Goal: Transaction & Acquisition: Obtain resource

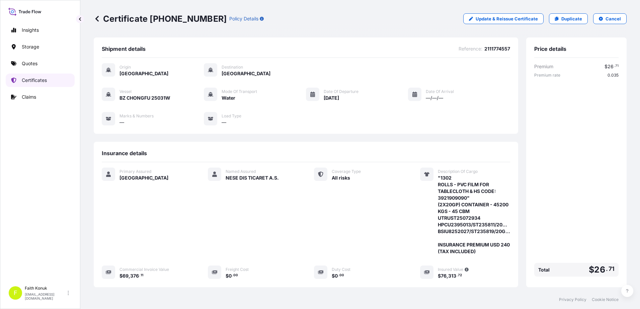
scroll to position [109, 0]
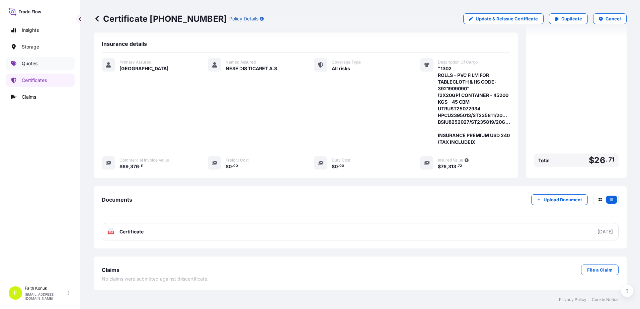
click at [42, 66] on link "Quotes" at bounding box center [40, 63] width 69 height 13
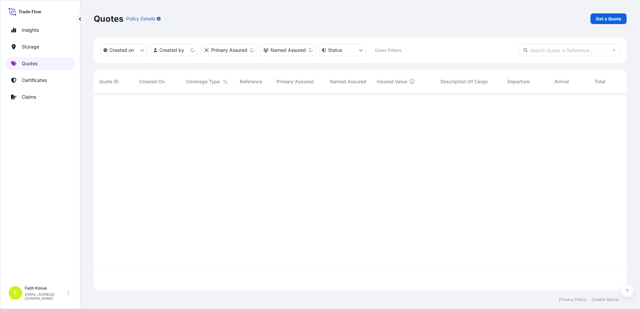
scroll to position [196, 528]
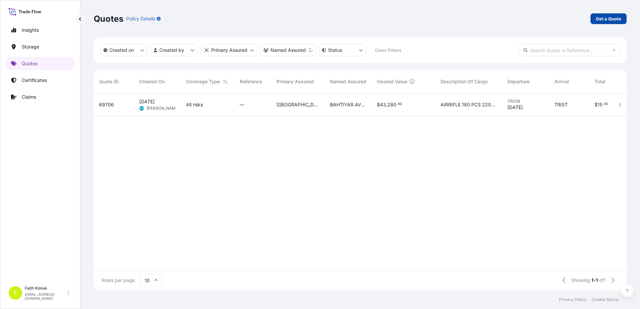
click at [609, 16] on p "Get a Quote" at bounding box center [608, 18] width 25 height 7
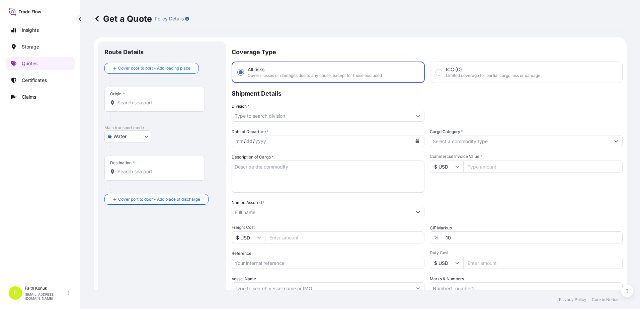
scroll to position [11, 0]
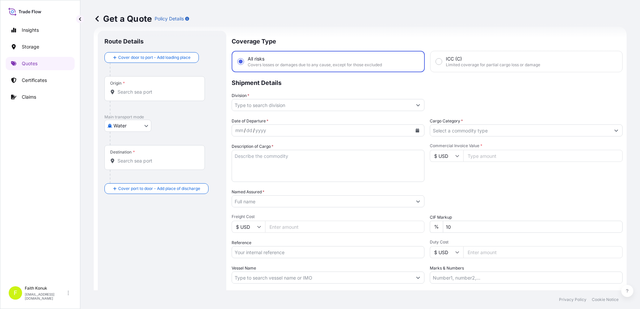
click at [139, 129] on body "Insights Storage Quotes Certificates Claims F [PERSON_NAME] [EMAIL_ADDRESS][DOM…" at bounding box center [320, 154] width 640 height 309
click at [125, 144] on div "Air" at bounding box center [128, 143] width 42 height 12
click at [134, 129] on body "Insights Storage Quotes Certificates Claims F [PERSON_NAME] [EMAIL_ADDRESS][DOM…" at bounding box center [320, 154] width 640 height 309
click at [125, 170] on span "Inland" at bounding box center [123, 170] width 13 height 7
select select "Inland"
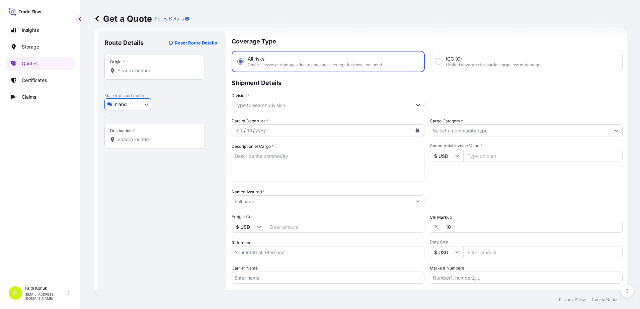
click at [173, 110] on div "Inland Air Water Inland" at bounding box center [161, 104] width 115 height 12
click at [148, 71] on input "Origin *" at bounding box center [157, 70] width 79 height 7
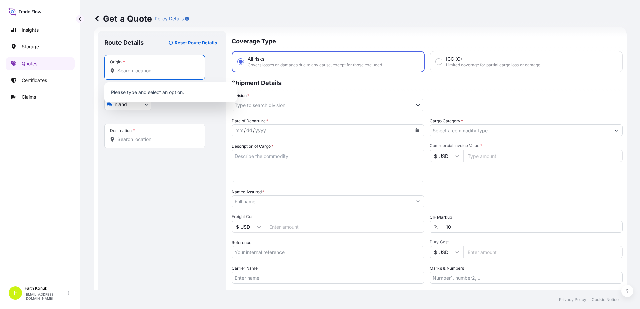
paste input "TURKIYE"
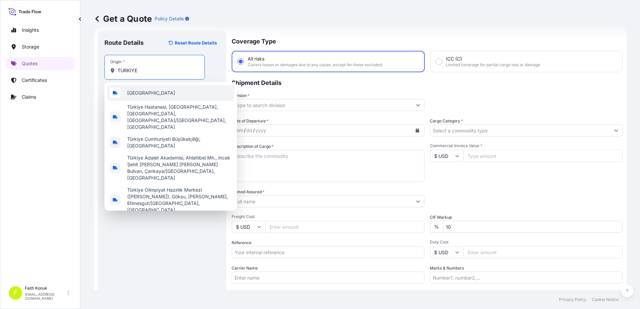
click at [153, 92] on div "[GEOGRAPHIC_DATA]" at bounding box center [170, 93] width 127 height 16
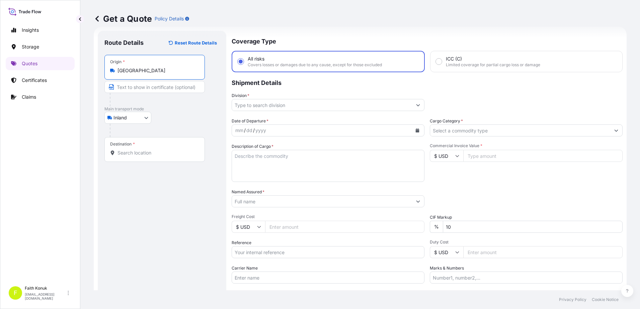
type input "[GEOGRAPHIC_DATA]"
click at [186, 111] on p "Main transport mode" at bounding box center [161, 108] width 115 height 5
click at [147, 158] on div "Destination *" at bounding box center [154, 149] width 100 height 25
click at [147, 156] on input "Destination *" at bounding box center [157, 153] width 79 height 7
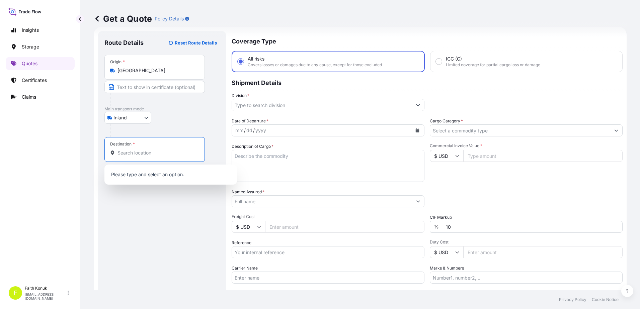
paste input "ISPANYA"
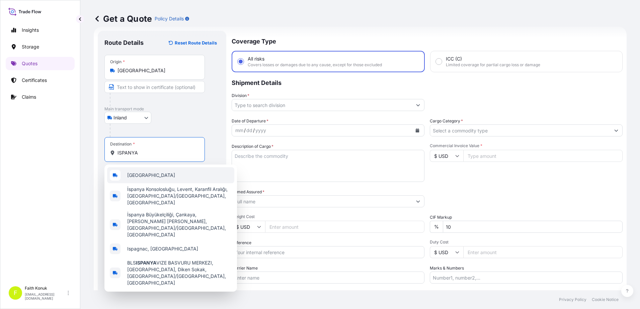
click at [149, 176] on div "[GEOGRAPHIC_DATA]" at bounding box center [170, 175] width 127 height 16
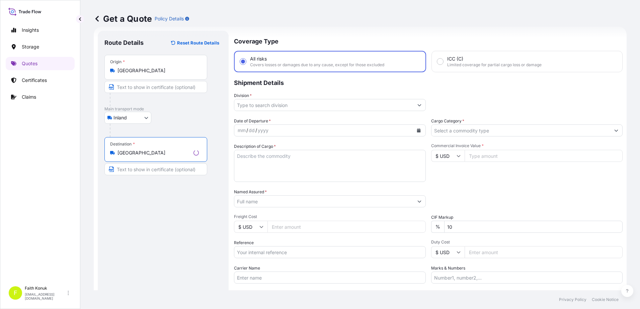
type input "[GEOGRAPHIC_DATA]"
click at [171, 122] on div "Inland Air Water Inland" at bounding box center [161, 118] width 115 height 12
click at [269, 107] on input "Division *" at bounding box center [322, 105] width 180 height 12
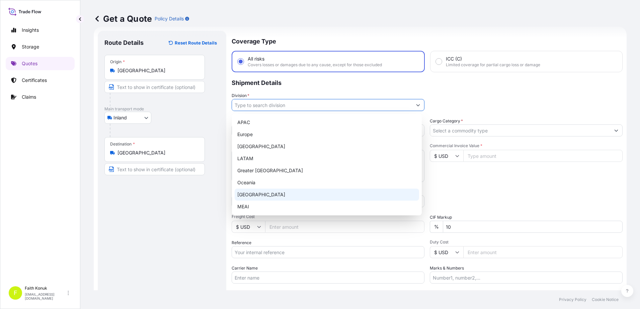
click at [258, 191] on div "[GEOGRAPHIC_DATA]" at bounding box center [327, 195] width 184 height 12
type input "[GEOGRAPHIC_DATA]"
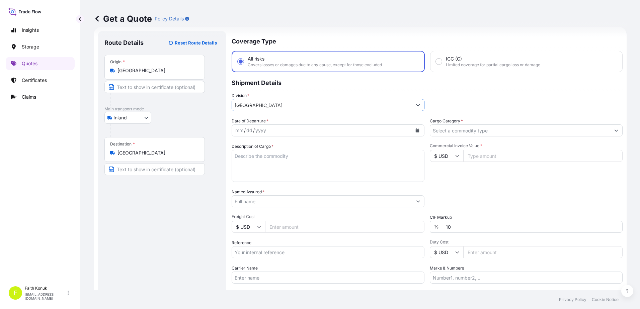
click at [278, 91] on p "Shipment Details" at bounding box center [427, 82] width 391 height 20
click at [412, 130] on button "Calendar" at bounding box center [417, 130] width 11 height 11
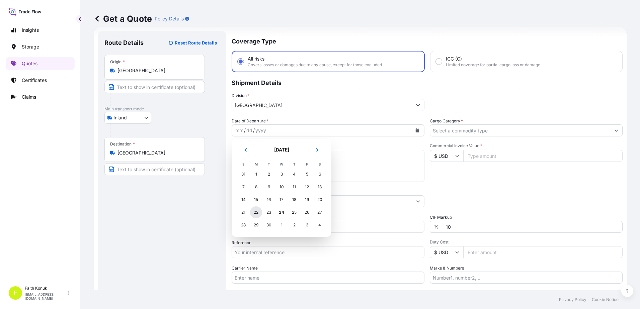
click at [256, 215] on div "22" at bounding box center [256, 213] width 12 height 12
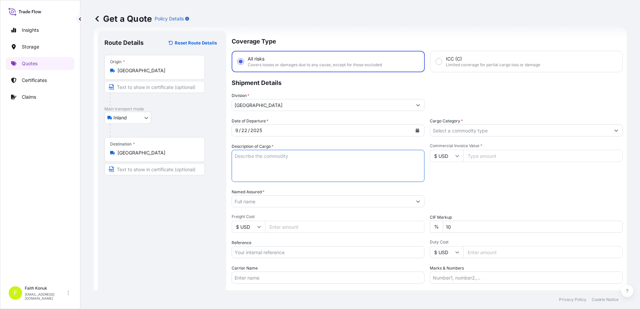
click at [242, 160] on textarea "Description of Cargo *" at bounding box center [328, 166] width 193 height 32
click at [253, 155] on textarea "Description of Cargo *" at bounding box center [328, 166] width 193 height 32
paste textarea ""Malzemelr St37 olarak hesaplanmıştır. Pack Drying Ipp Panels, mıktar 9 // 1 se…"
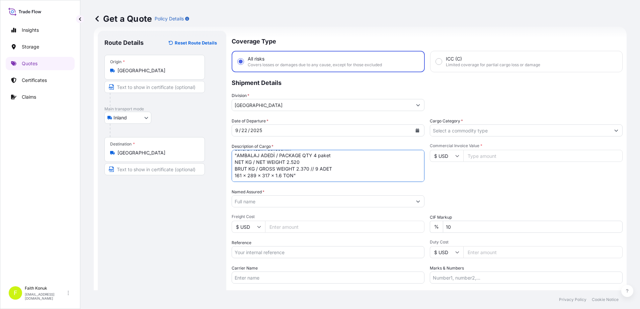
scroll to position [44, 0]
click at [318, 177] on textarea ""Malzemelr St37 olarak hesaplanmıştır. Pack Drying Ipp Panels, mıktar 9 // 1 se…" at bounding box center [328, 166] width 193 height 32
type textarea ""Malzemelr St37 olarak hesaplanmıştır. Pack Drying Ipp Panels, mıktar 9 // 1 se…"
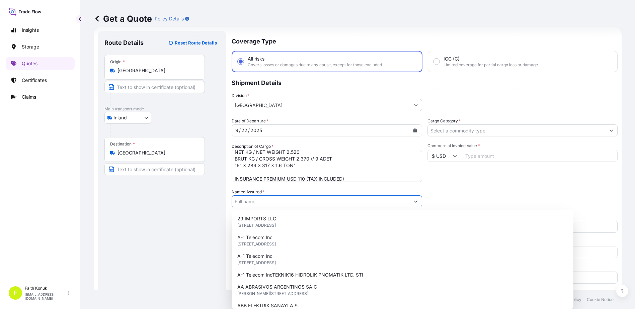
click at [273, 200] on input "Named Assured *" at bounding box center [321, 202] width 178 height 12
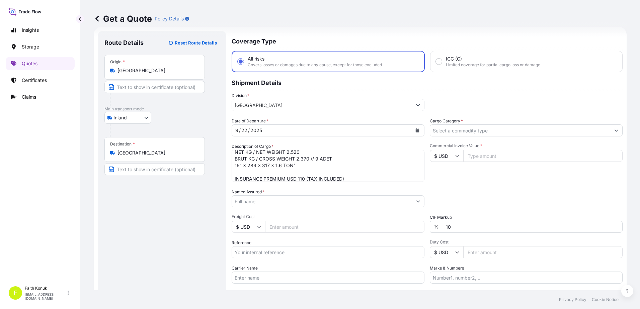
click at [258, 204] on input "Named Assured *" at bounding box center [322, 202] width 180 height 12
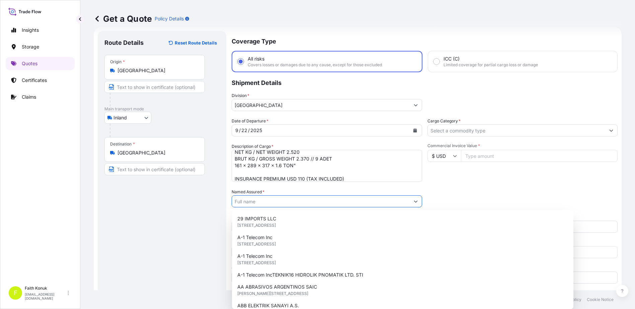
paste input "" ÇİMSA ÇİMENTO SANAYİ VE TİCARET A.Ş""
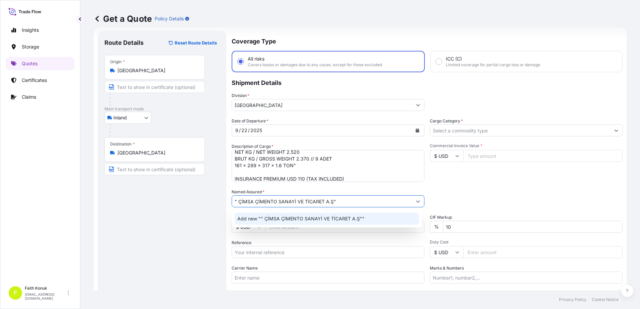
click at [266, 216] on span "Add new "" ÇİMSA ÇİMENTO SANAYİ VE TİCARET A.Ş""" at bounding box center [300, 219] width 127 height 7
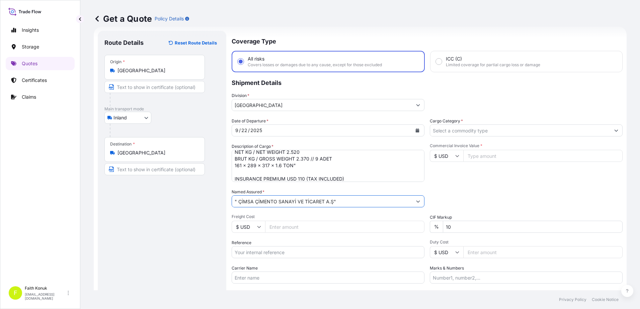
click at [342, 201] on input "" ÇİMSA ÇİMENTO SANAYİ VE TİCARET A.Ş"" at bounding box center [322, 202] width 180 height 12
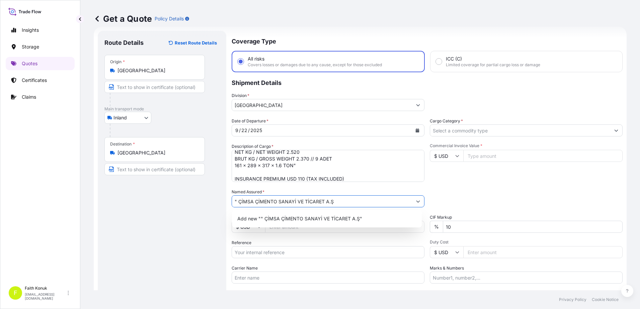
click at [239, 201] on input "" ÇİMSA ÇİMENTO SANAYİ VE TİCARET A.Ş" at bounding box center [322, 202] width 180 height 12
type input "ÇİMSA ÇİMENTO SANAYİ VE TİCARET A.Ş"
click at [330, 189] on div "Named Assured * ÇİMSA ÇİMENTO SANAYİ VE TİCARET A.Ş" at bounding box center [328, 198] width 193 height 19
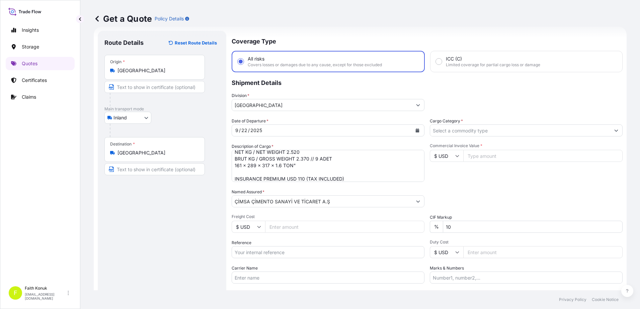
click at [269, 249] on input "Reference" at bounding box center [328, 252] width 193 height 12
paste input "2101781528"
type input "2101781528"
click at [292, 238] on div "Date of Departure * [DATE] Cargo Category * Description of Cargo * "Malzemelr S…" at bounding box center [427, 201] width 391 height 166
click at [261, 276] on input "Carrier Name" at bounding box center [328, 278] width 193 height 12
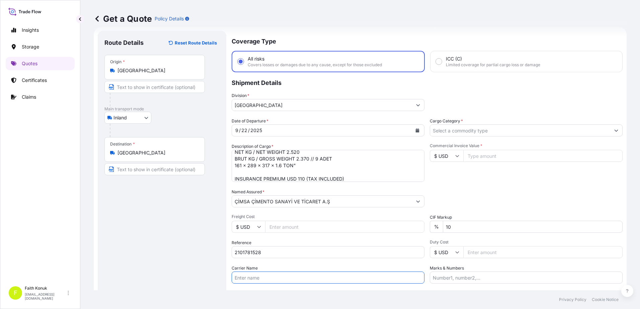
paste input "34ATZ39-34EPP327"
type input "34ATZ39-34EPP327"
click at [451, 186] on div "Date of Departure * [DATE] Cargo Category * Description of Cargo * "Malzemelr S…" at bounding box center [427, 201] width 391 height 166
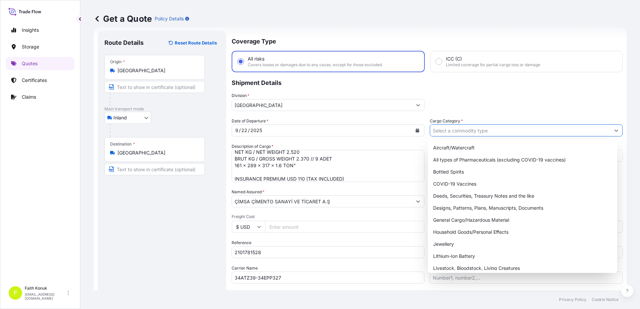
click at [458, 132] on input "Cargo Category *" at bounding box center [520, 131] width 180 height 12
click at [448, 219] on div "General Cargo/Hazardous Material" at bounding box center [523, 220] width 184 height 12
type input "General Cargo/Hazardous Material"
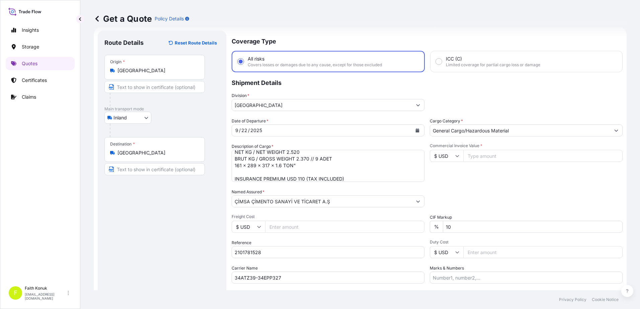
drag, startPoint x: 467, startPoint y: 178, endPoint x: 390, endPoint y: 185, distance: 77.4
click at [467, 178] on div "Commercial Invoice Value * $ USD" at bounding box center [526, 162] width 193 height 39
click at [440, 157] on input "$ USD" at bounding box center [446, 156] width 33 height 12
click at [442, 152] on div "TL TRY" at bounding box center [444, 145] width 28 height 13
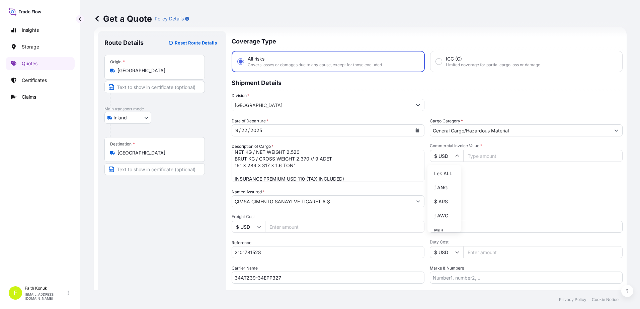
type input "TL TRY"
click at [472, 156] on input "Commercial Invoice Value *" at bounding box center [542, 156] width 159 height 12
type input "2488500"
click at [472, 181] on div "Commercial Invoice Value * TL TRY 2488500" at bounding box center [526, 162] width 193 height 39
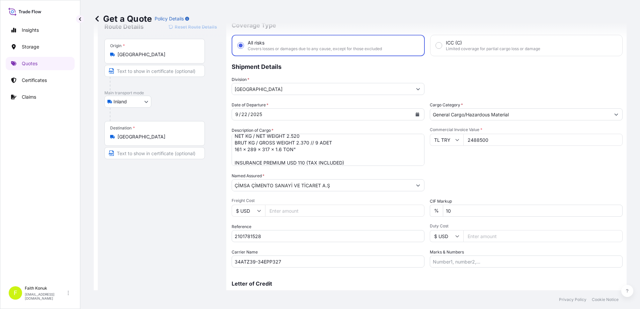
scroll to position [58, 0]
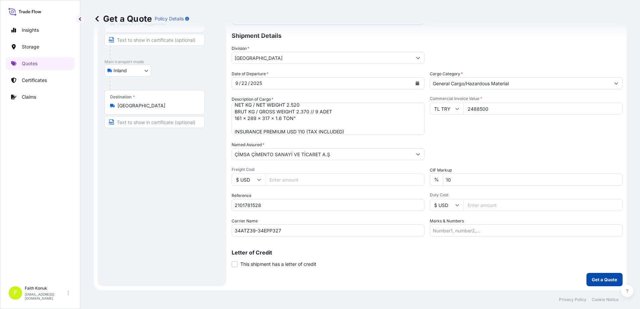
click at [592, 278] on p "Get a Quote" at bounding box center [604, 280] width 25 height 7
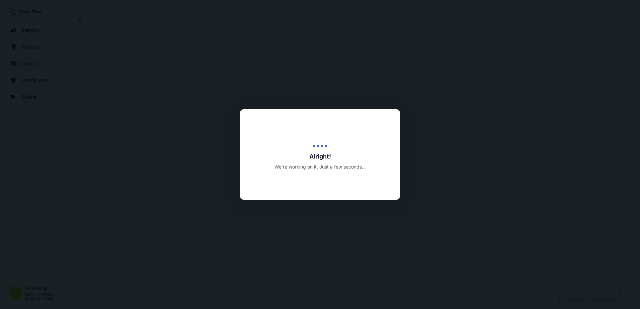
select select "Inland"
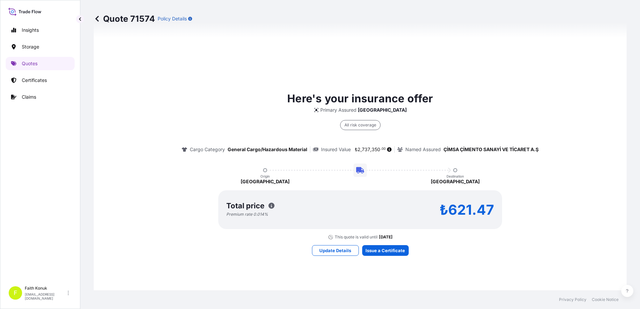
scroll to position [489, 0]
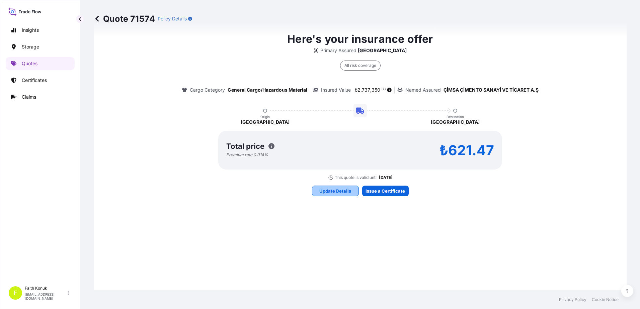
click at [341, 192] on p "Update Details" at bounding box center [335, 191] width 32 height 7
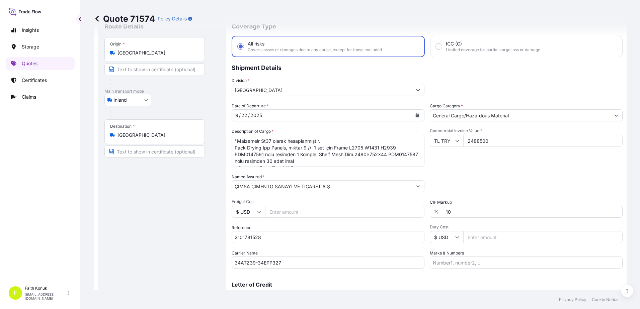
scroll to position [11, 0]
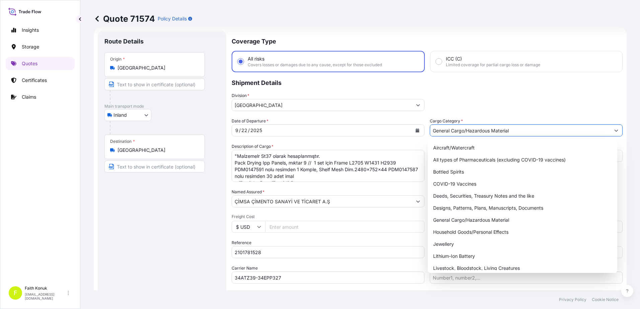
click at [461, 132] on input "General Cargo/Hazardous Material" at bounding box center [520, 131] width 180 height 12
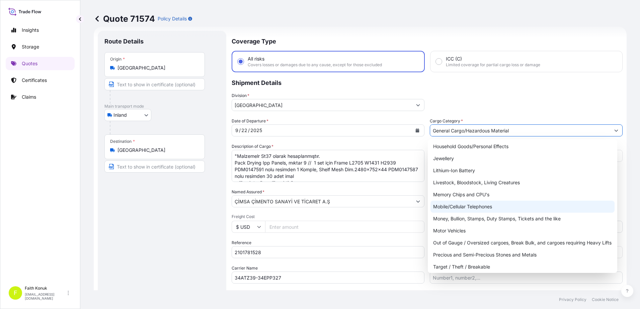
scroll to position [100, 0]
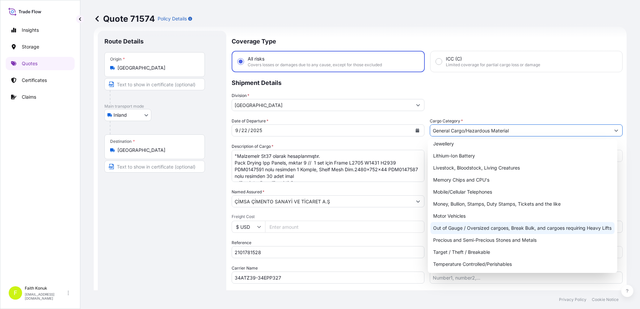
click at [512, 229] on div "Out of Gauge / Oversized cargoes, Break Bulk, and cargoes requiring Heavy Lifts" at bounding box center [523, 228] width 184 height 12
type input "Out of Gauge / Oversized cargoes, Break Bulk, and cargoes requiring Heavy Lifts"
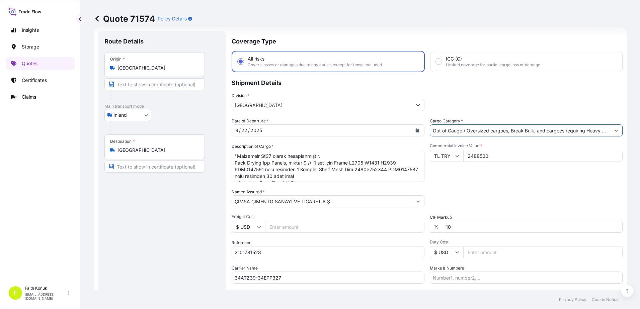
click at [483, 183] on div "Date of Departure * [DATE] Cargo Category * Out of Gauge / Oversized cargoes, B…" at bounding box center [427, 201] width 391 height 166
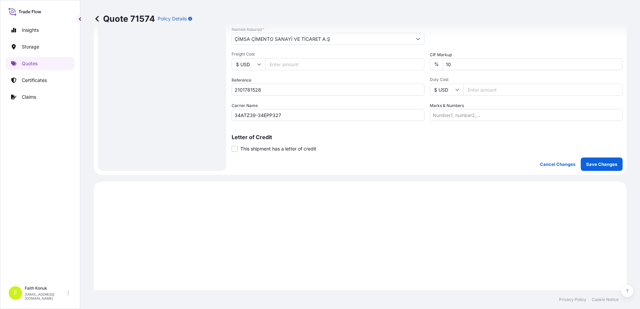
scroll to position [178, 0]
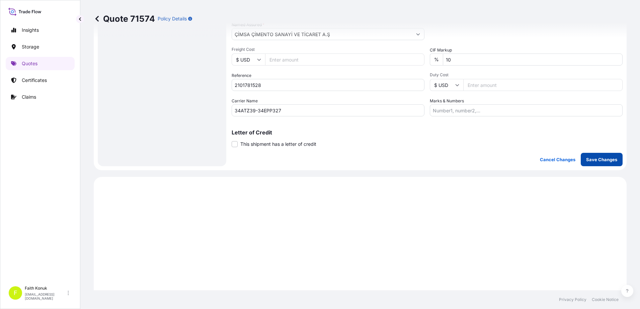
click at [596, 159] on p "Save Changes" at bounding box center [601, 159] width 31 height 7
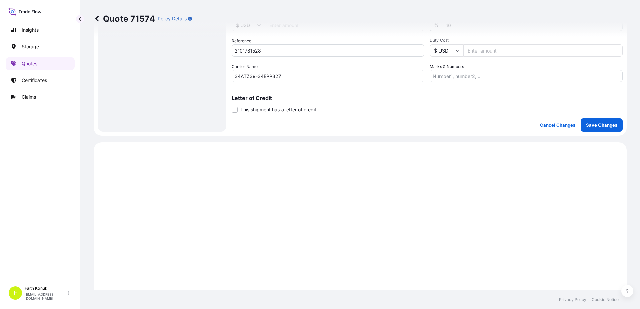
scroll to position [322, 0]
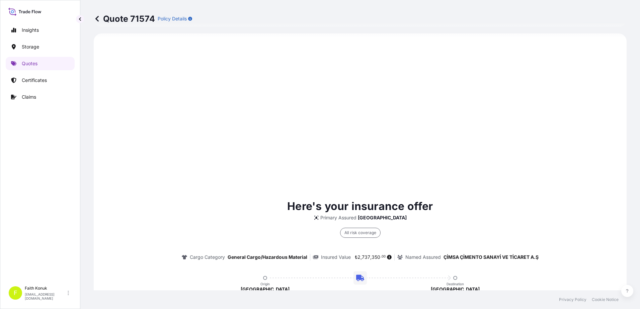
select select "Inland"
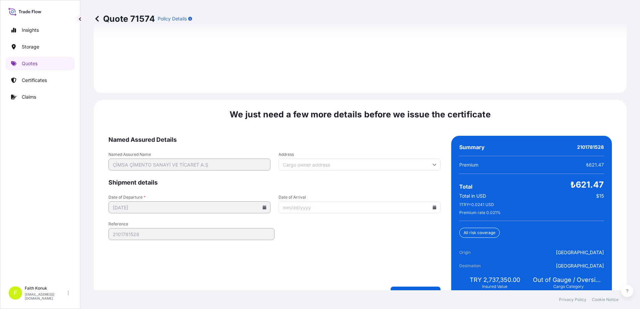
scroll to position [1046, 0]
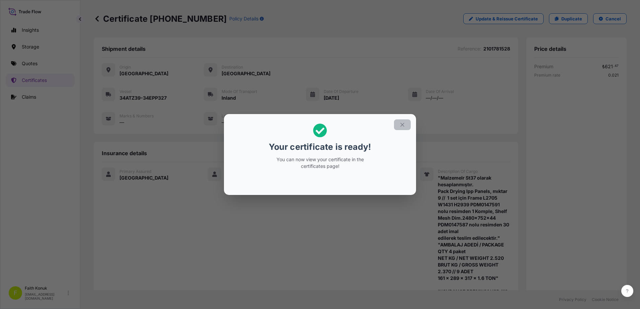
click at [399, 125] on button "button" at bounding box center [402, 125] width 17 height 11
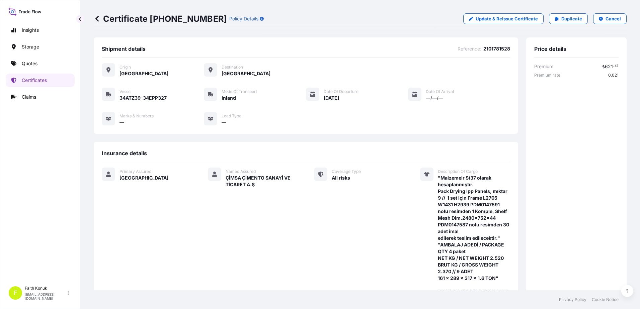
scroll to position [201, 0]
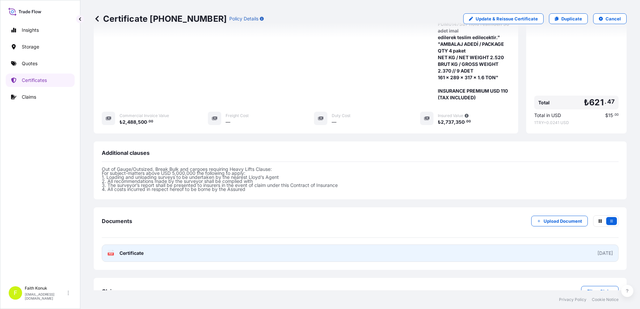
click at [125, 251] on span "Certificate" at bounding box center [132, 253] width 24 height 7
